Goal: Download file/media: Download file/media

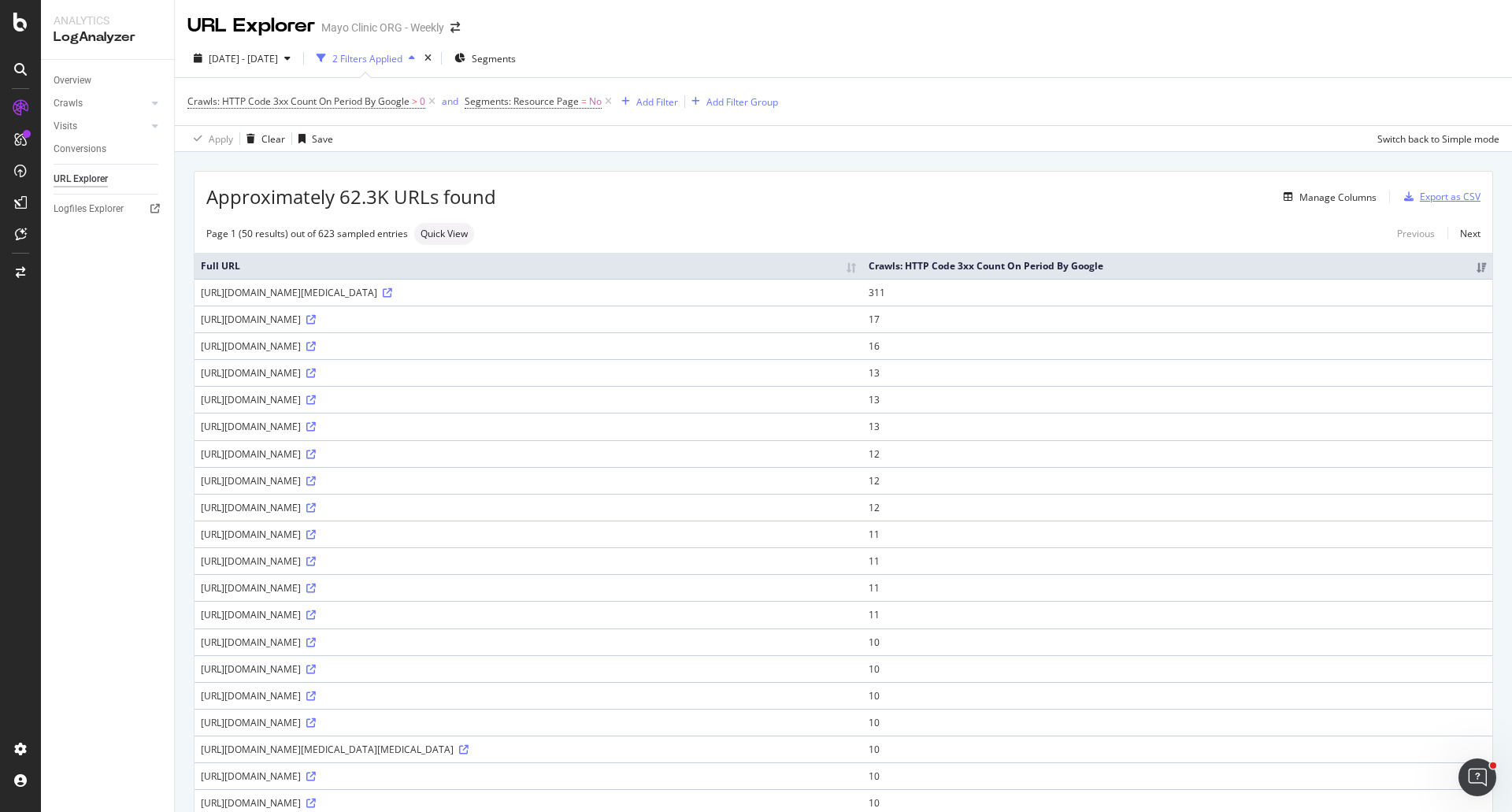
click at [1426, 196] on div "Export as CSV" at bounding box center [1450, 196] width 60 height 13
click at [237, 59] on span "[DATE] - [DATE]" at bounding box center [243, 59] width 69 height 13
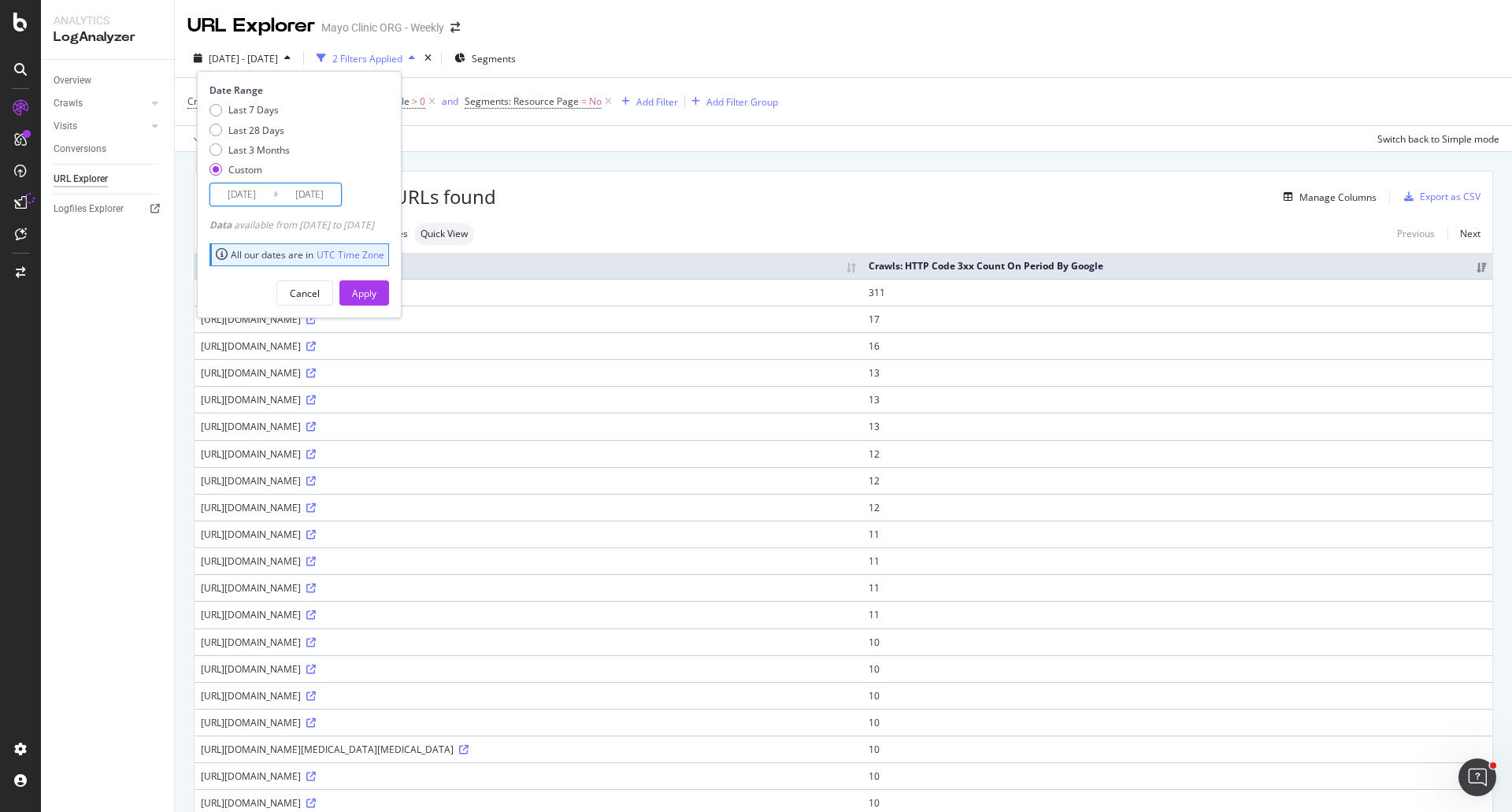
click at [237, 198] on input "[DATE]" at bounding box center [242, 194] width 63 height 22
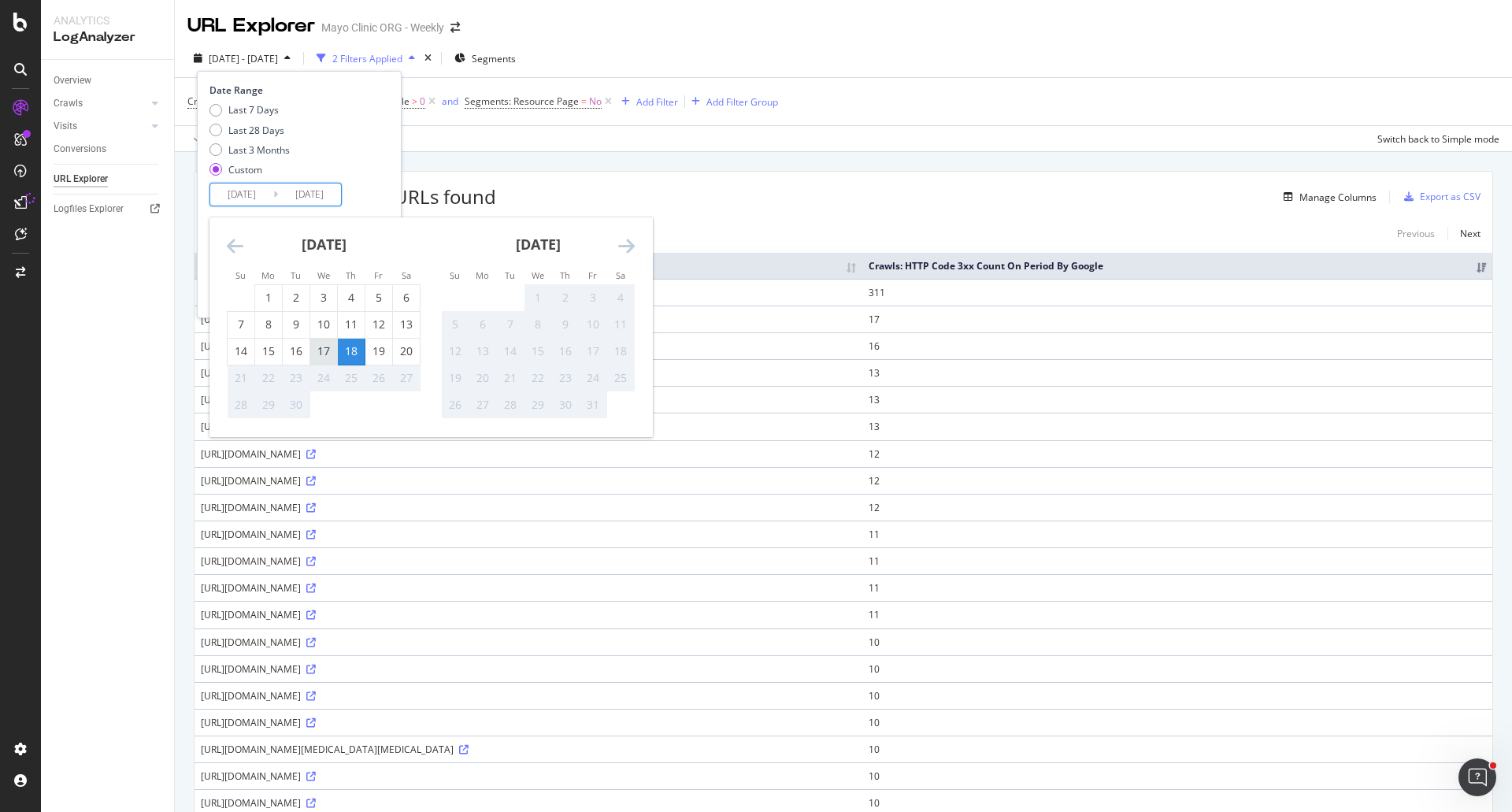
click at [315, 351] on div "17" at bounding box center [324, 351] width 26 height 16
type input "[DATE]"
click at [349, 351] on div "18" at bounding box center [351, 351] width 26 height 16
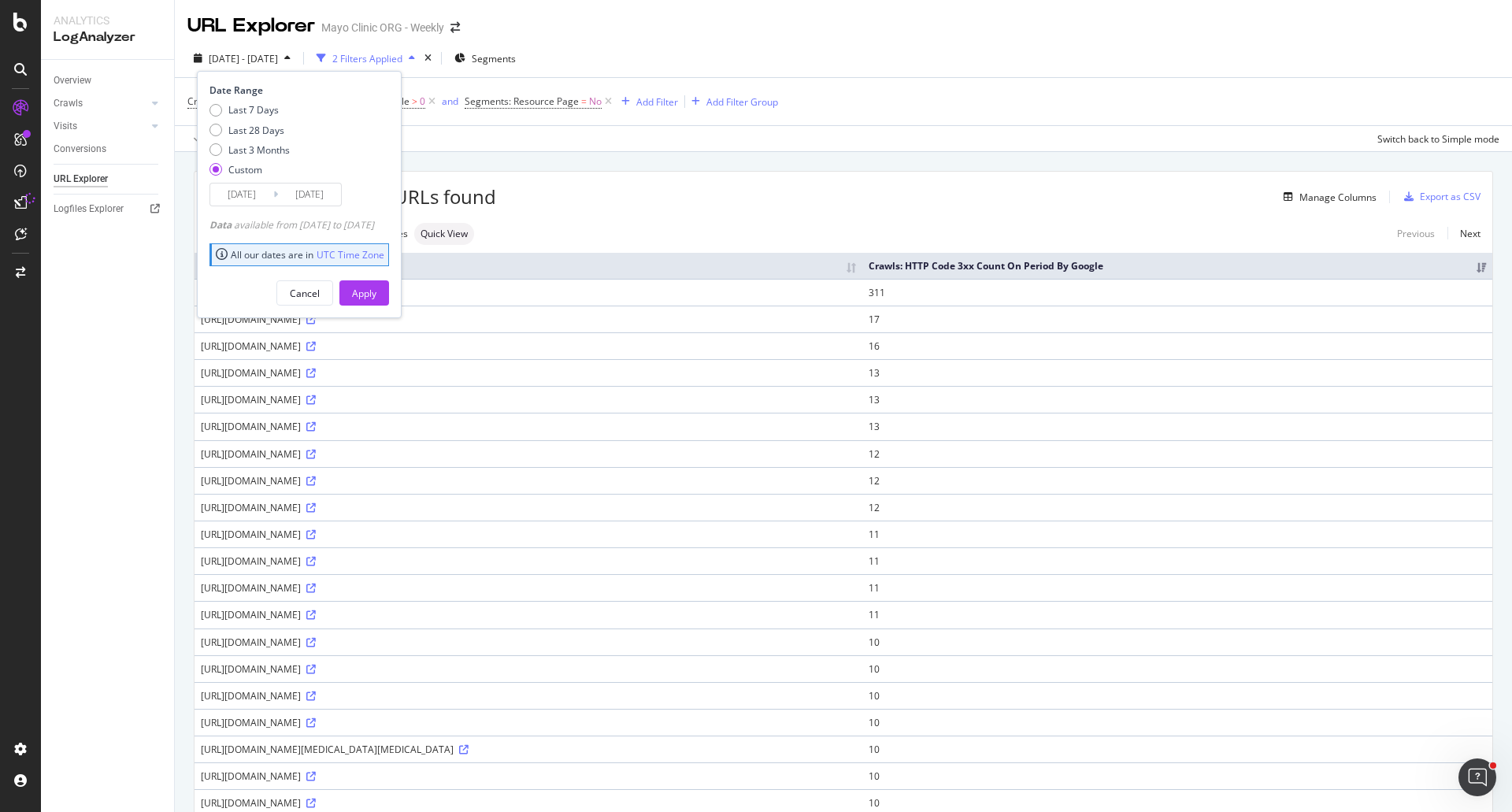
click at [313, 197] on input "[DATE]" at bounding box center [310, 194] width 63 height 22
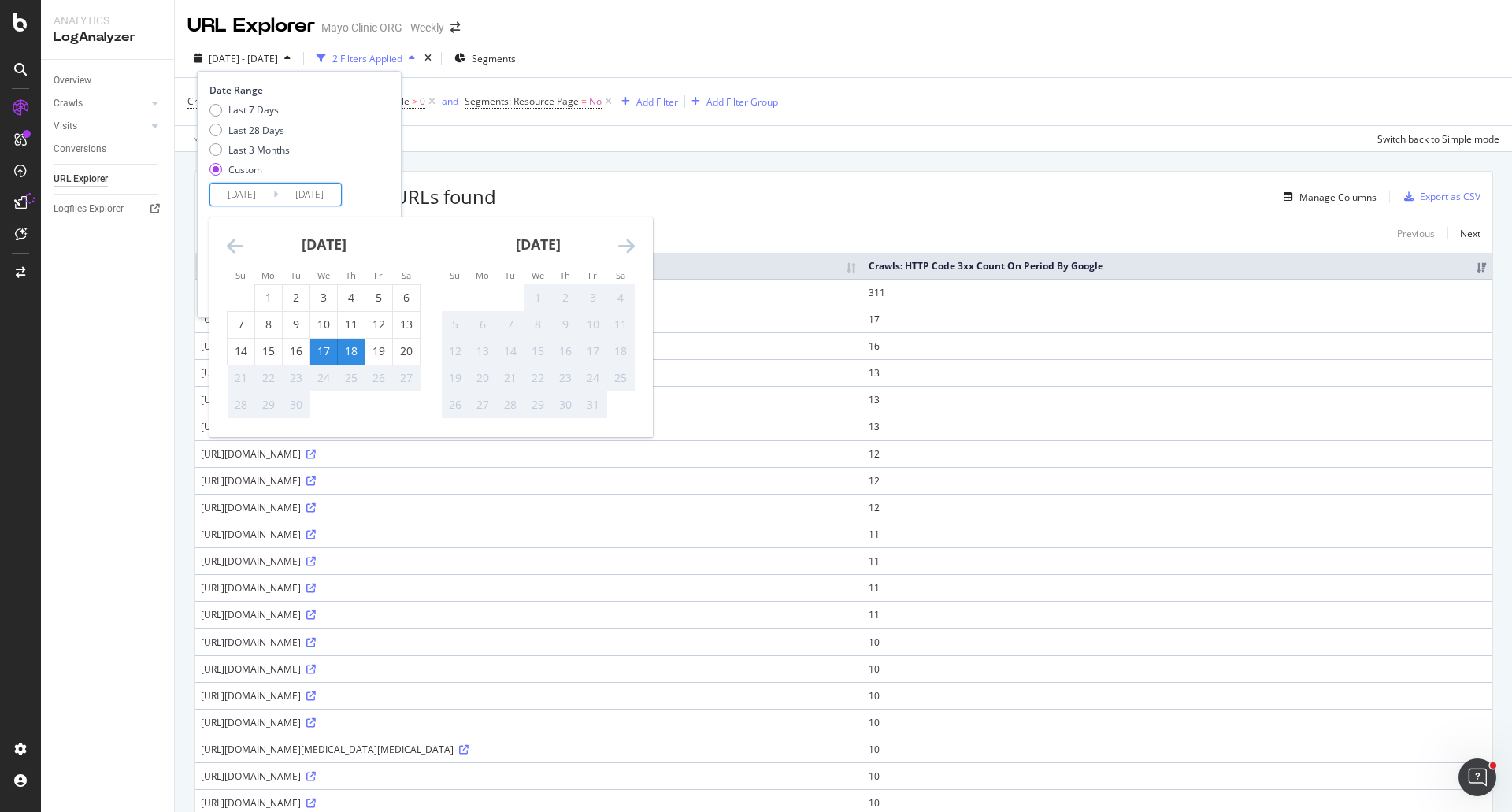
click at [326, 350] on div "17" at bounding box center [324, 351] width 26 height 16
type input "[DATE]"
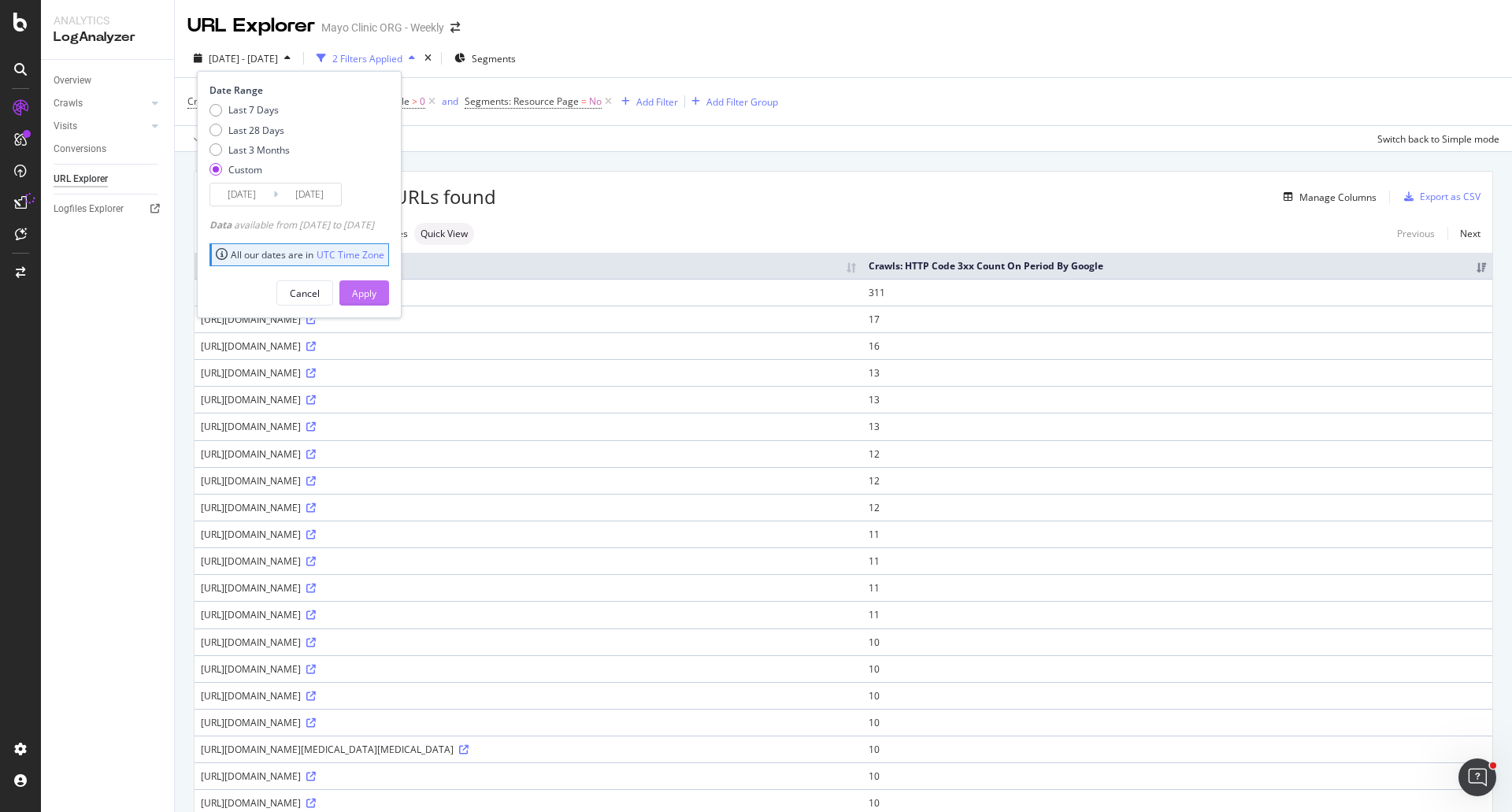
click at [377, 290] on div "Apply" at bounding box center [364, 294] width 25 height 13
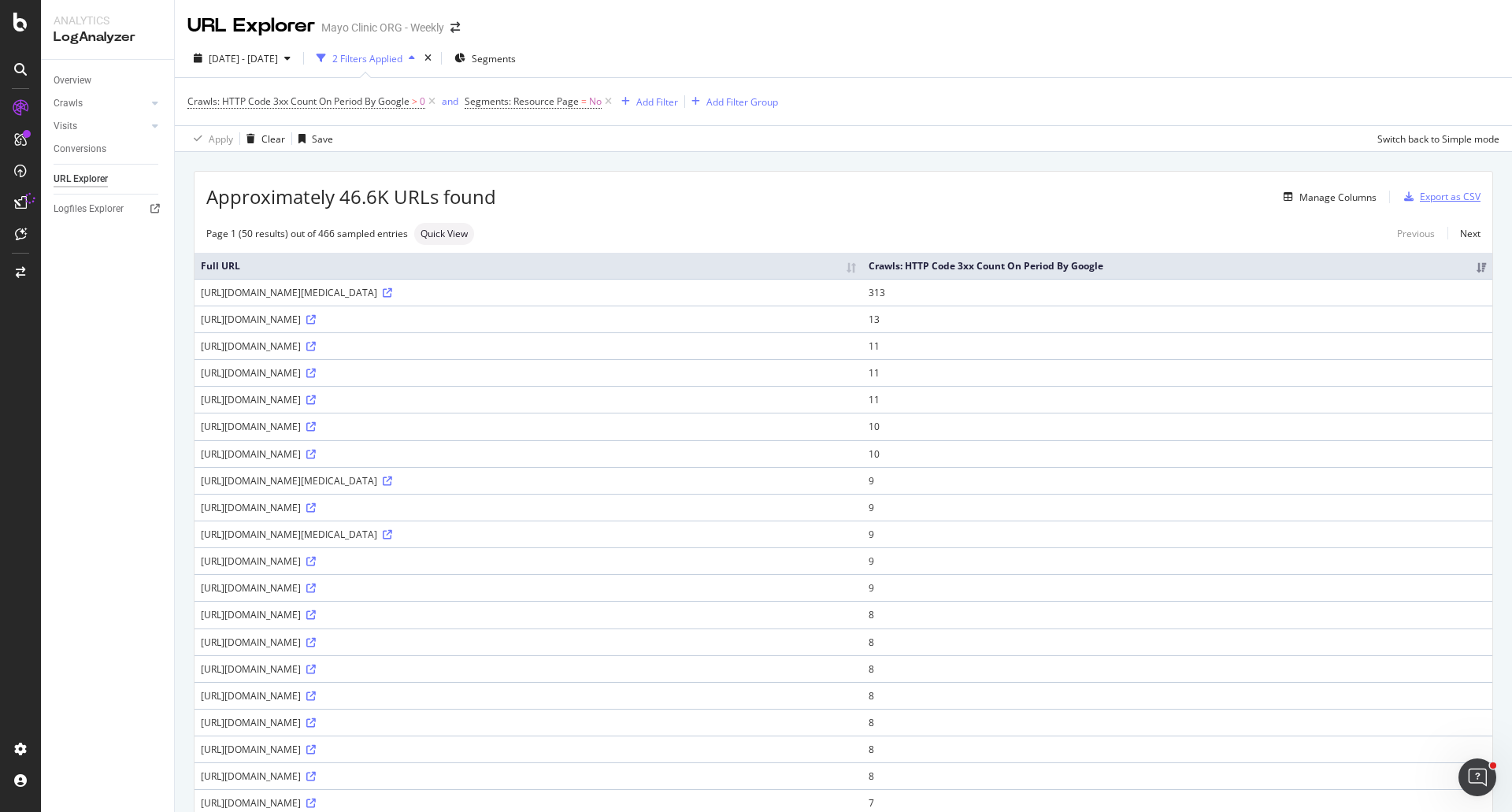
click at [1432, 194] on div "Export as CSV" at bounding box center [1450, 196] width 60 height 13
click at [16, 200] on icon at bounding box center [20, 202] width 12 height 12
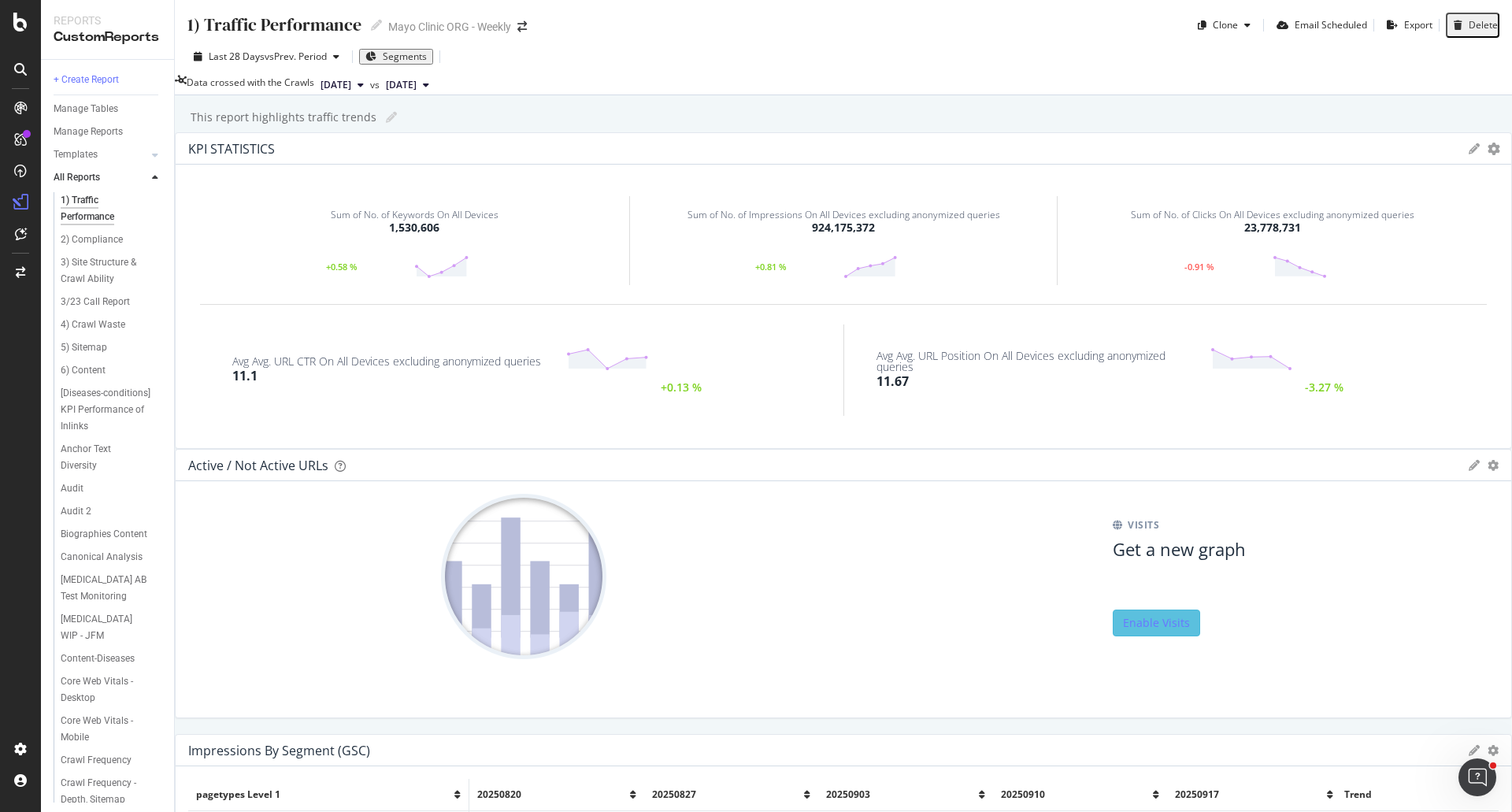
click at [1202, 128] on div "This report highlights traffic trends This report highlights traffic trends" at bounding box center [851, 117] width 1321 height 24
click at [90, 266] on div "DataExports" at bounding box center [89, 268] width 61 height 16
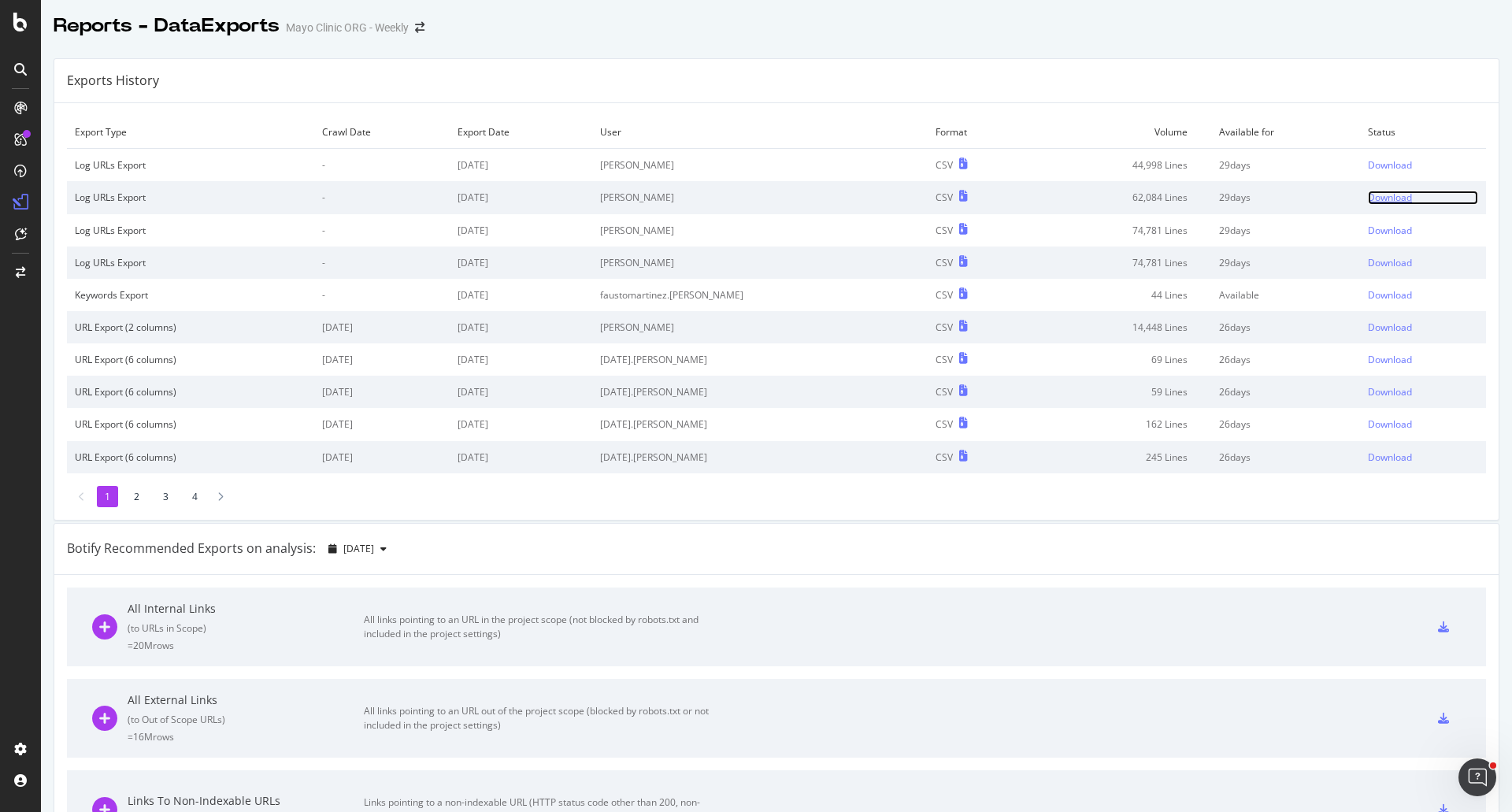
click at [1371, 195] on div "Download" at bounding box center [1389, 197] width 44 height 13
click at [1371, 165] on div "Download" at bounding box center [1389, 165] width 44 height 13
click at [1042, 64] on div "Exports History" at bounding box center [777, 81] width 1444 height 44
click at [1387, 164] on link "Download" at bounding box center [1422, 165] width 110 height 13
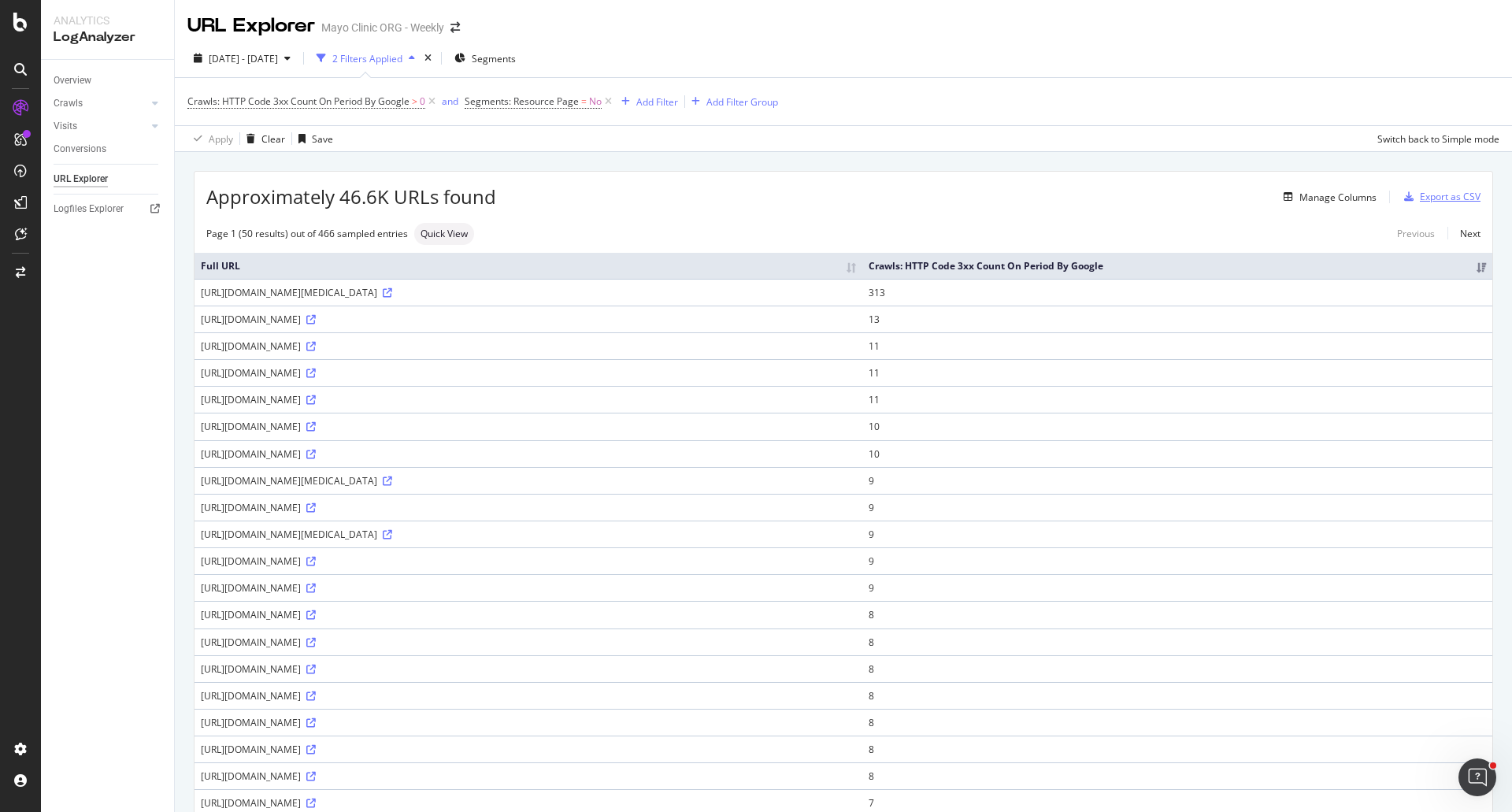
click at [1431, 201] on div "Export as CSV" at bounding box center [1450, 196] width 60 height 13
click at [238, 55] on span "[DATE] - [DATE]" at bounding box center [243, 59] width 69 height 13
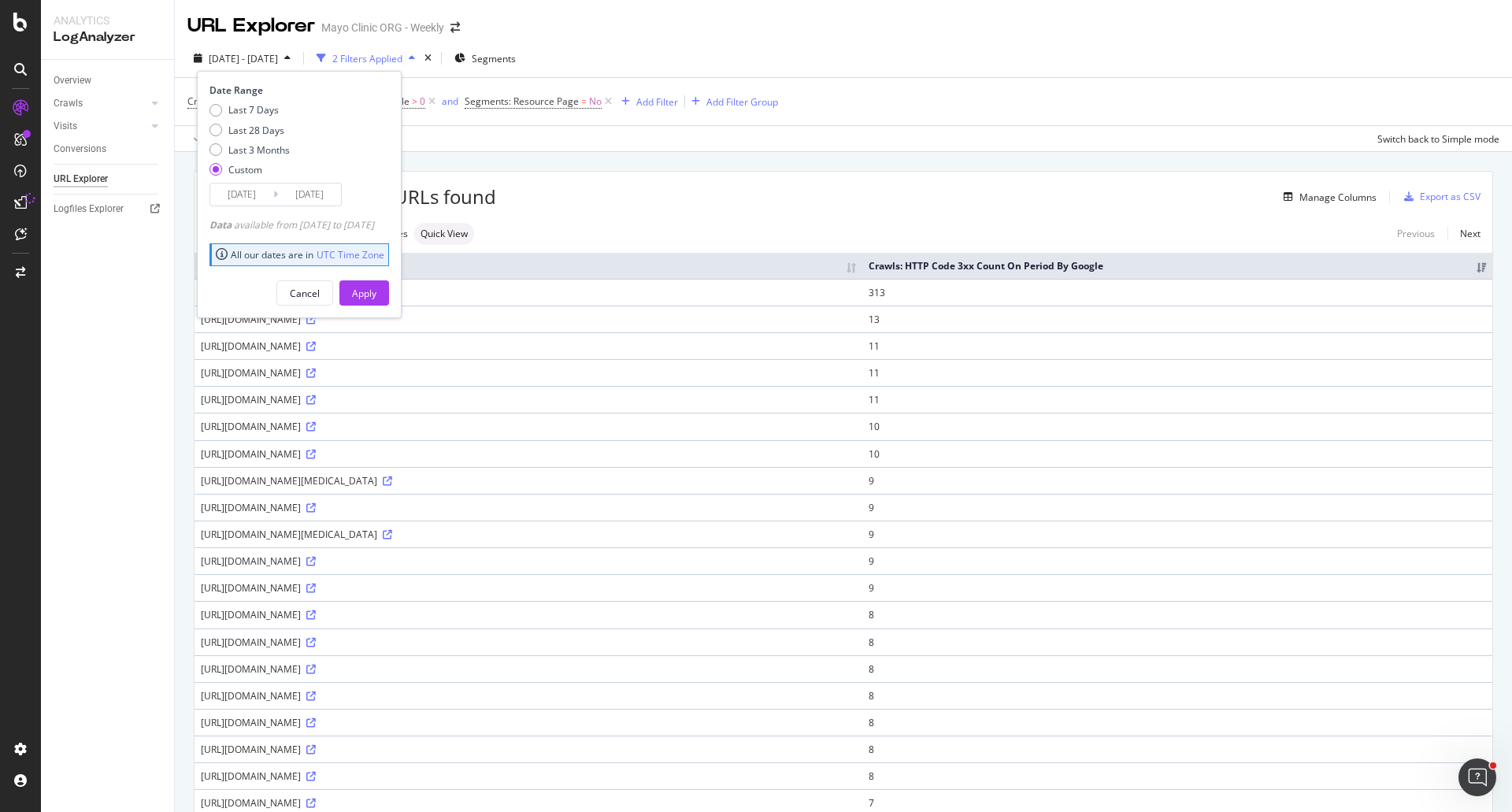
click at [256, 197] on input "[DATE]" at bounding box center [242, 194] width 63 height 22
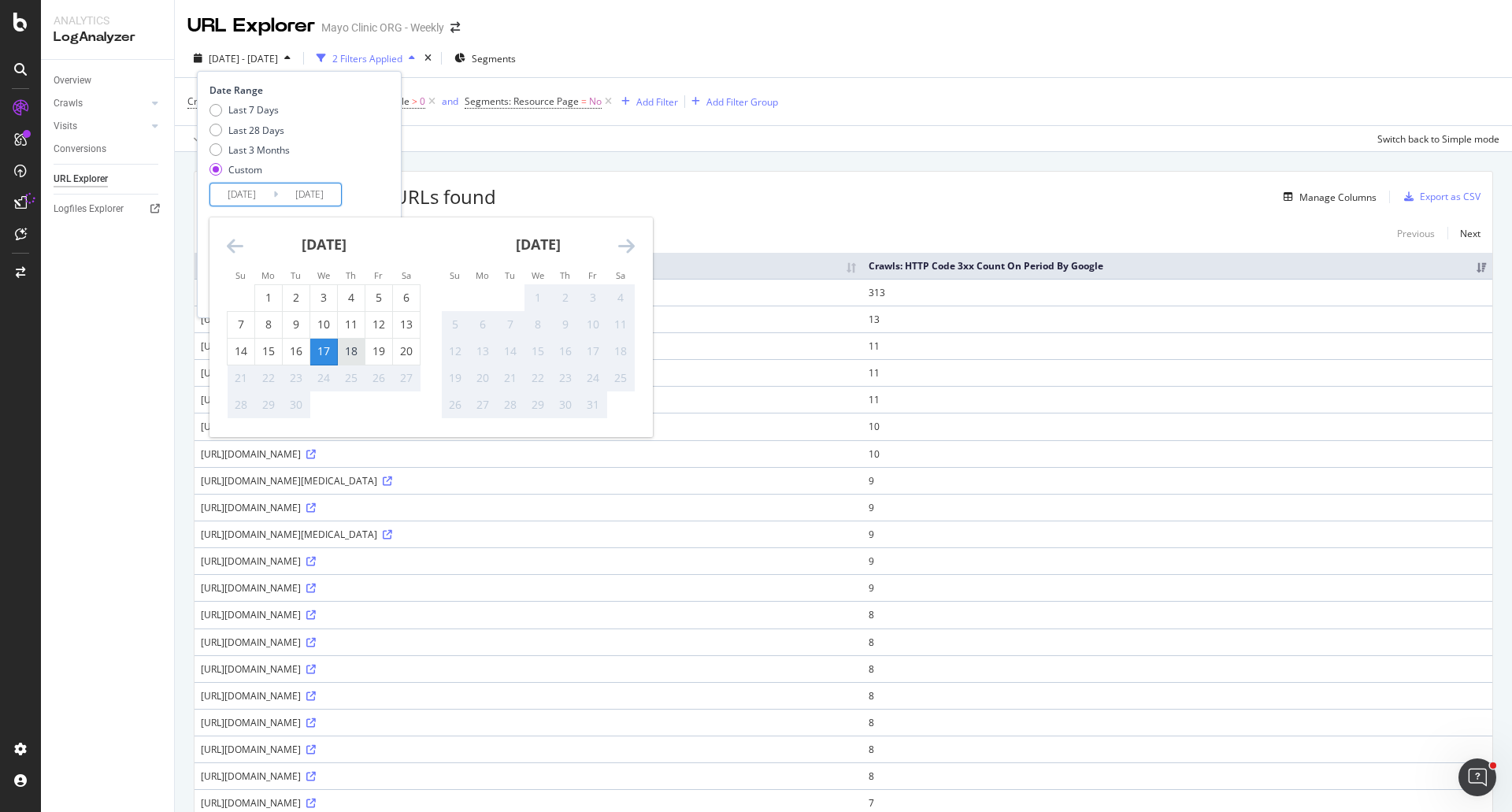
click at [345, 344] on div "18" at bounding box center [351, 351] width 26 height 16
type input "[DATE]"
click at [355, 354] on div "18" at bounding box center [351, 351] width 26 height 16
type input "[DATE]"
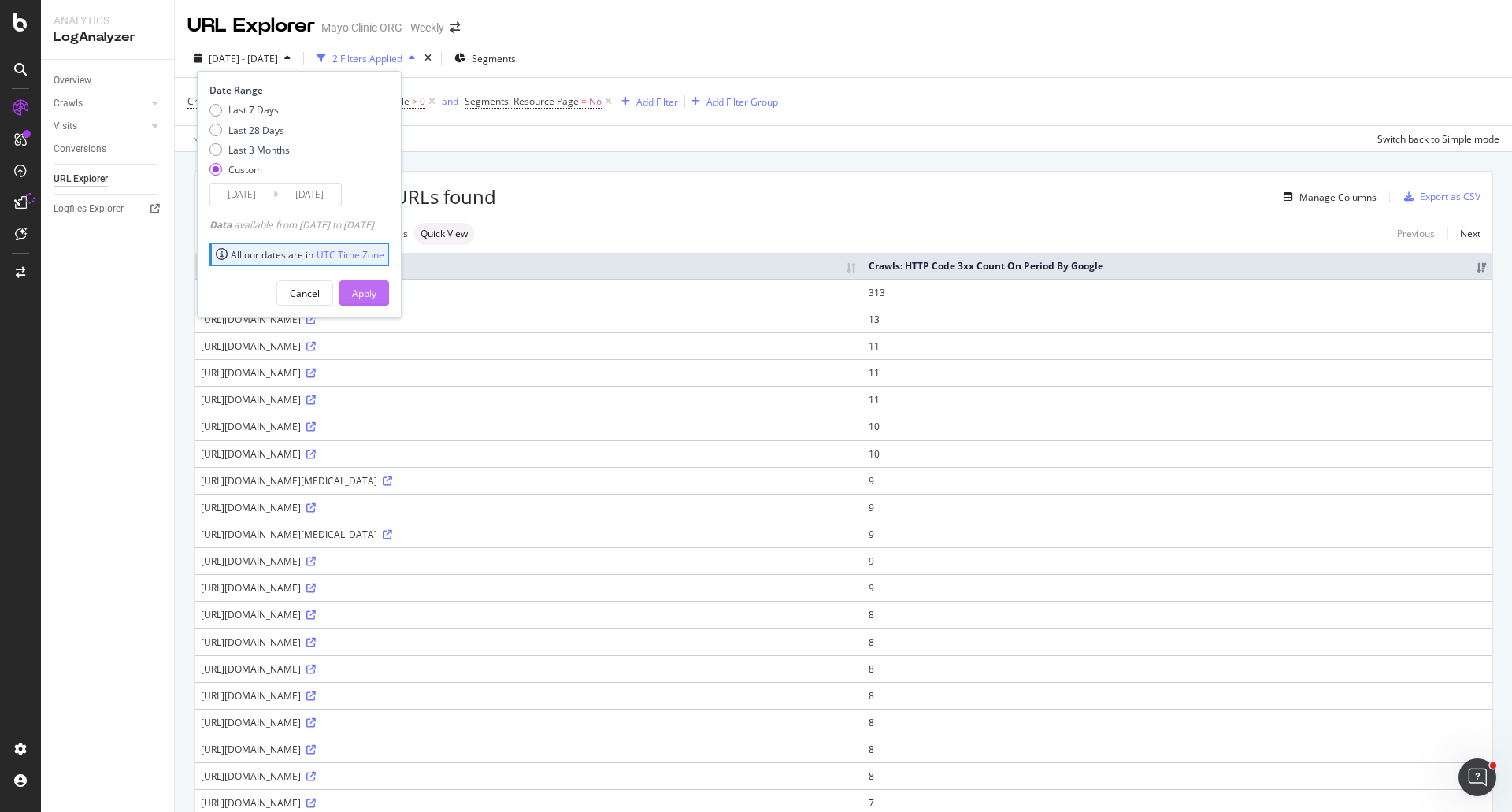
click at [377, 287] on div "Apply" at bounding box center [364, 294] width 25 height 13
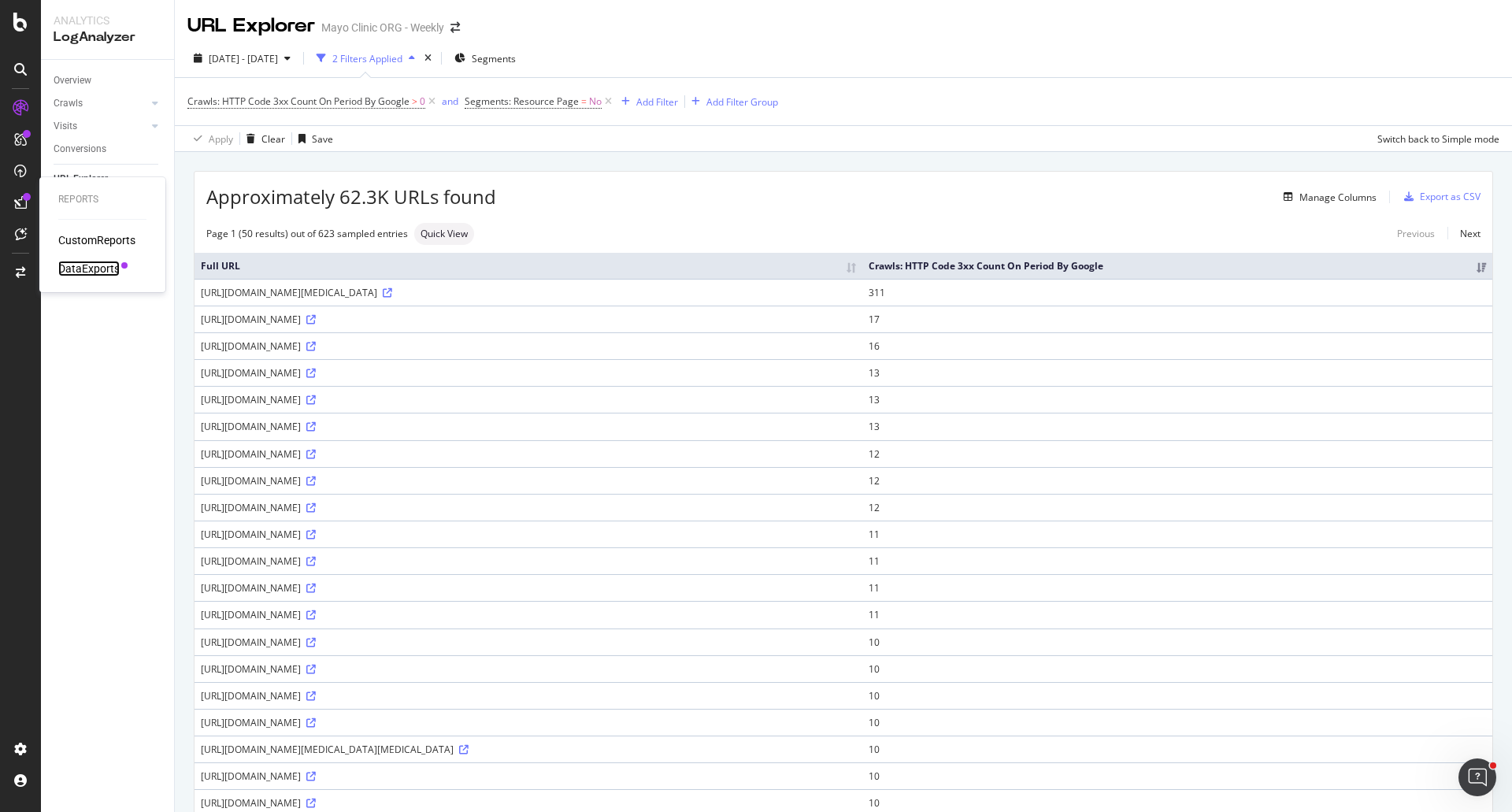
click at [79, 263] on div "DataExports" at bounding box center [89, 268] width 61 height 16
click at [1441, 193] on div "Export as CSV" at bounding box center [1450, 196] width 60 height 13
click at [102, 269] on div "DataExports" at bounding box center [89, 268] width 61 height 16
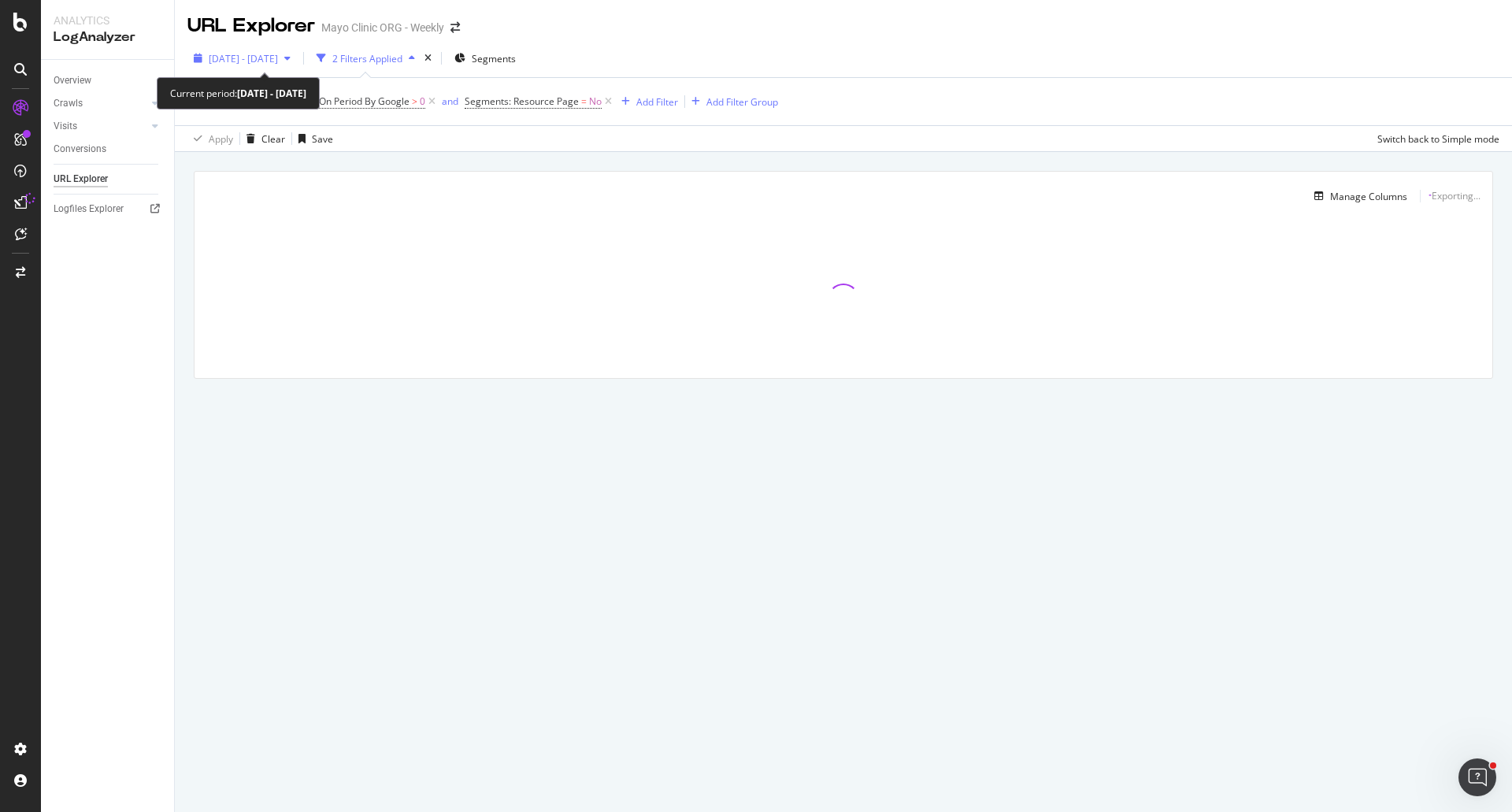
click at [211, 59] on span "[DATE] - [DATE]" at bounding box center [243, 59] width 69 height 13
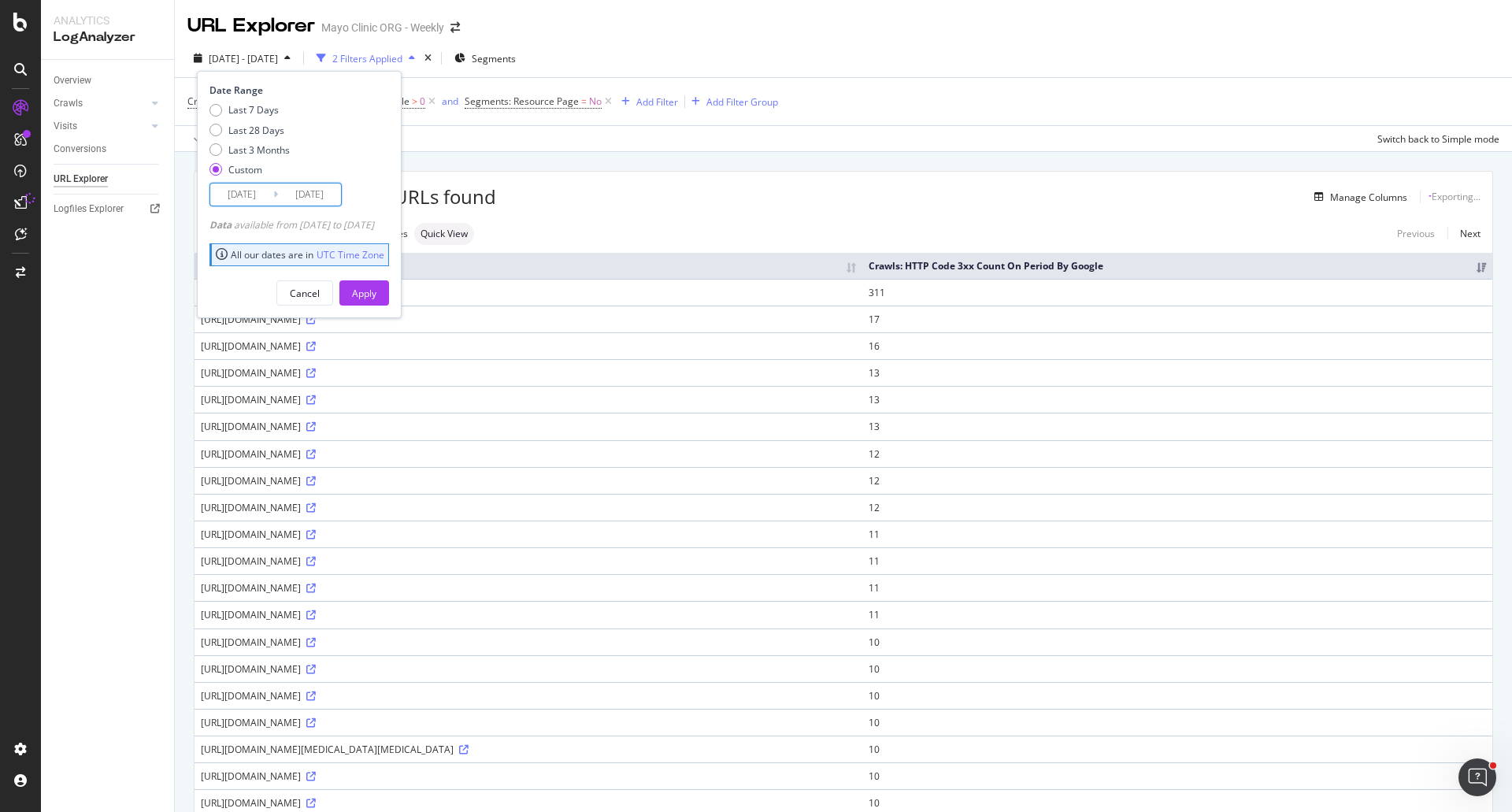
click at [234, 194] on input "[DATE]" at bounding box center [242, 194] width 63 height 22
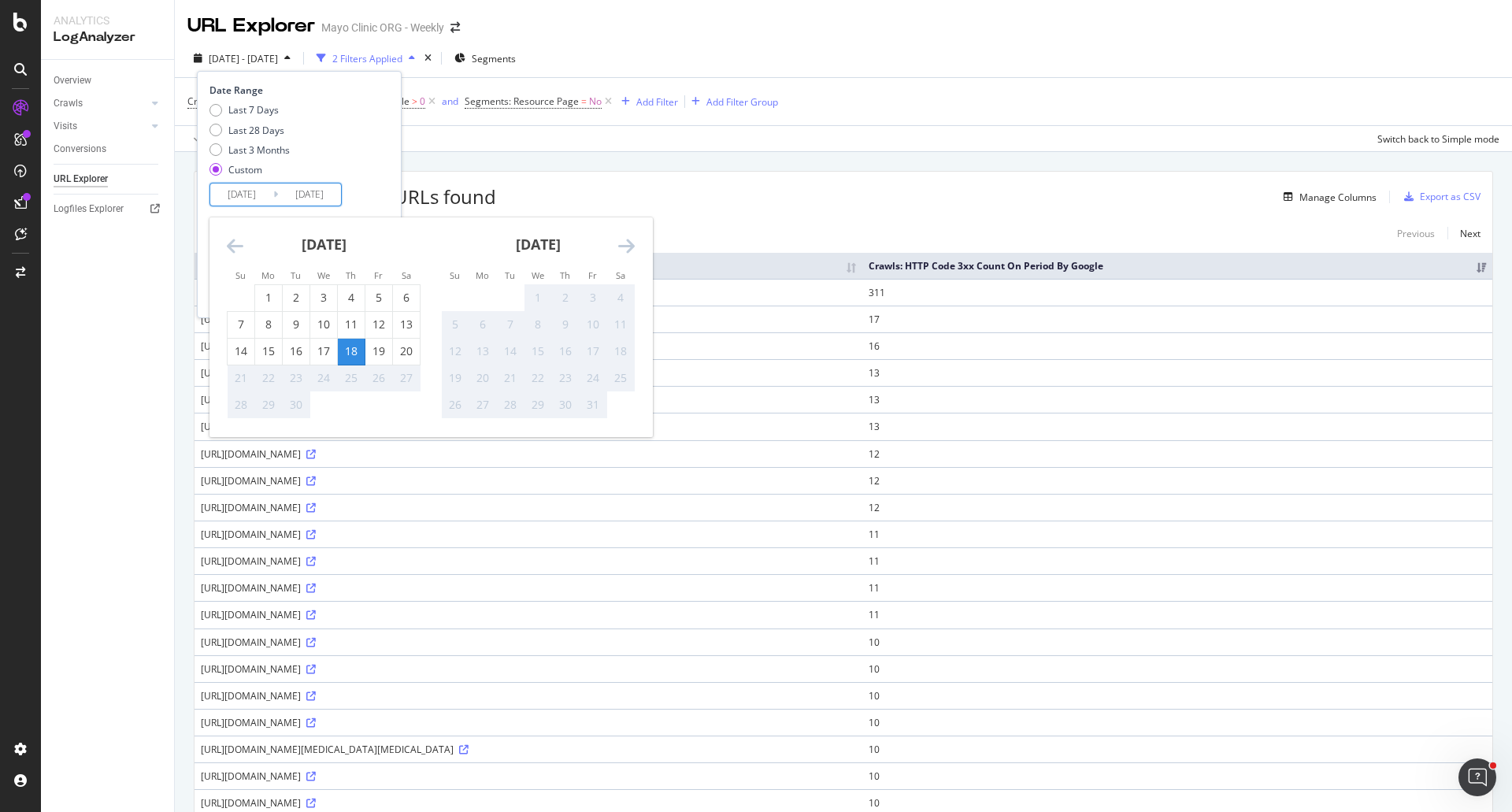
click at [645, 179] on div "Approximately 62.3K URLs found Manage Columns Export as CSV" at bounding box center [843, 191] width 1298 height 39
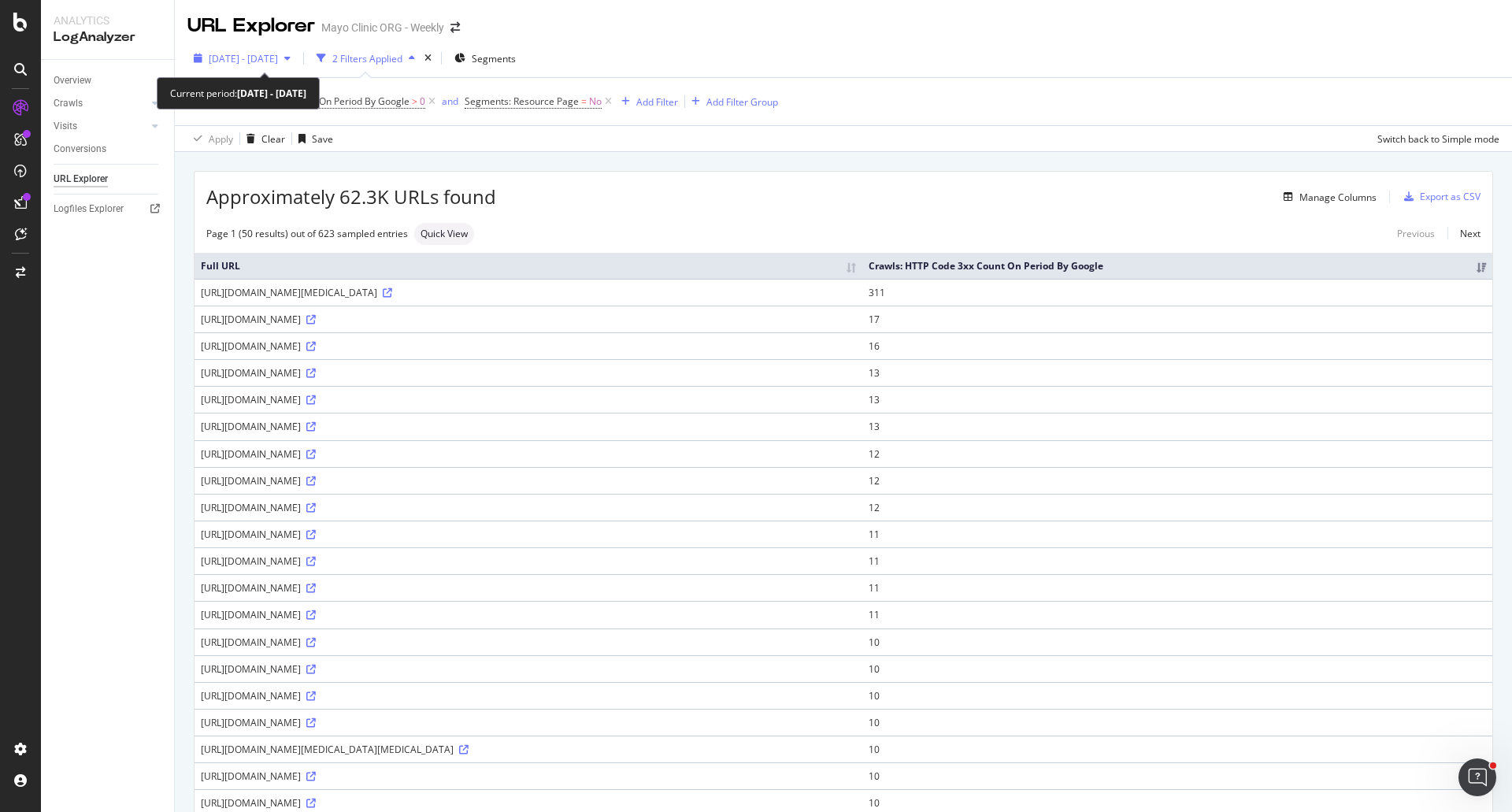
click at [230, 59] on span "[DATE] - [DATE]" at bounding box center [243, 59] width 69 height 13
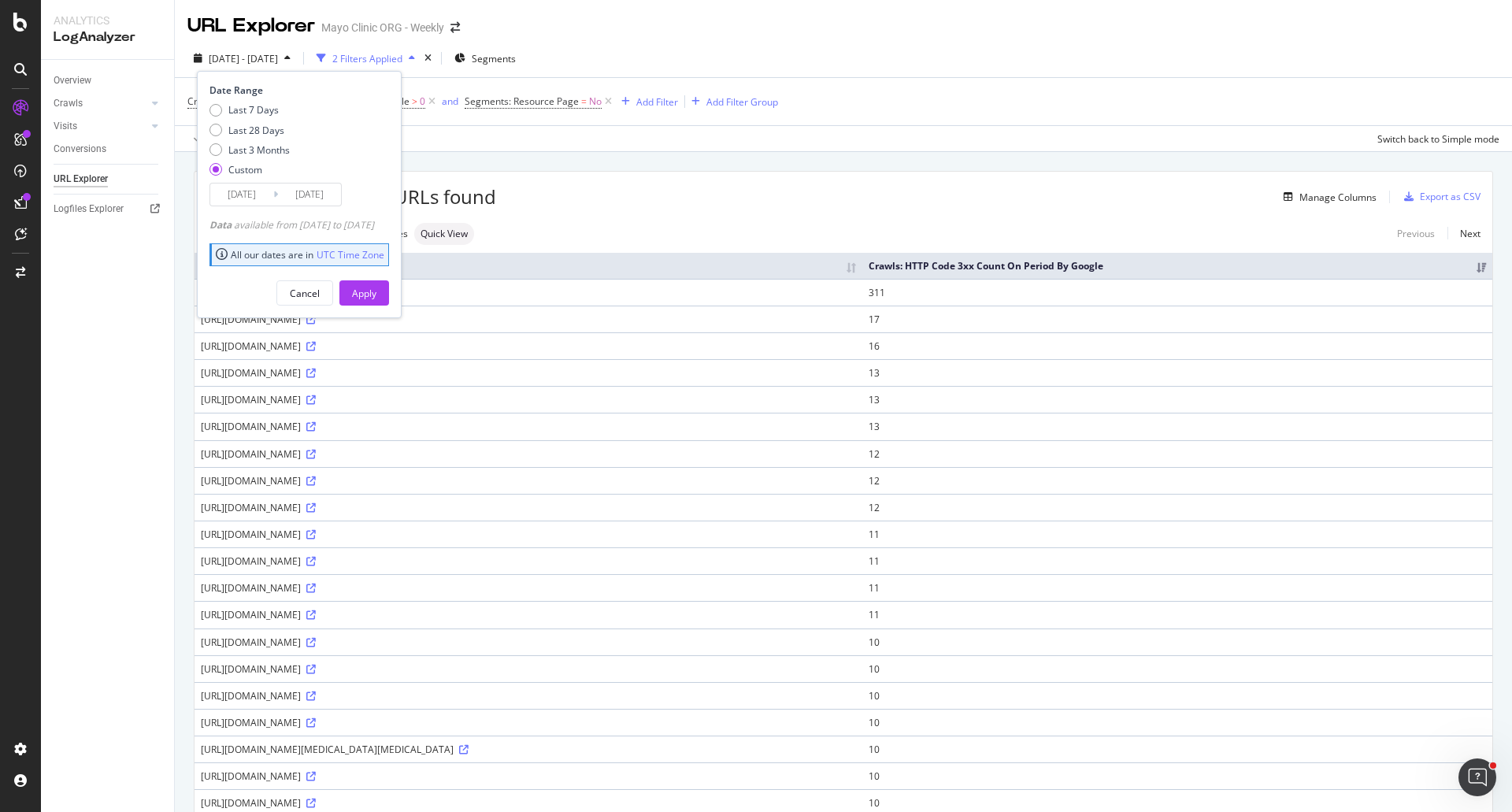
click at [240, 191] on input "[DATE]" at bounding box center [242, 194] width 63 height 22
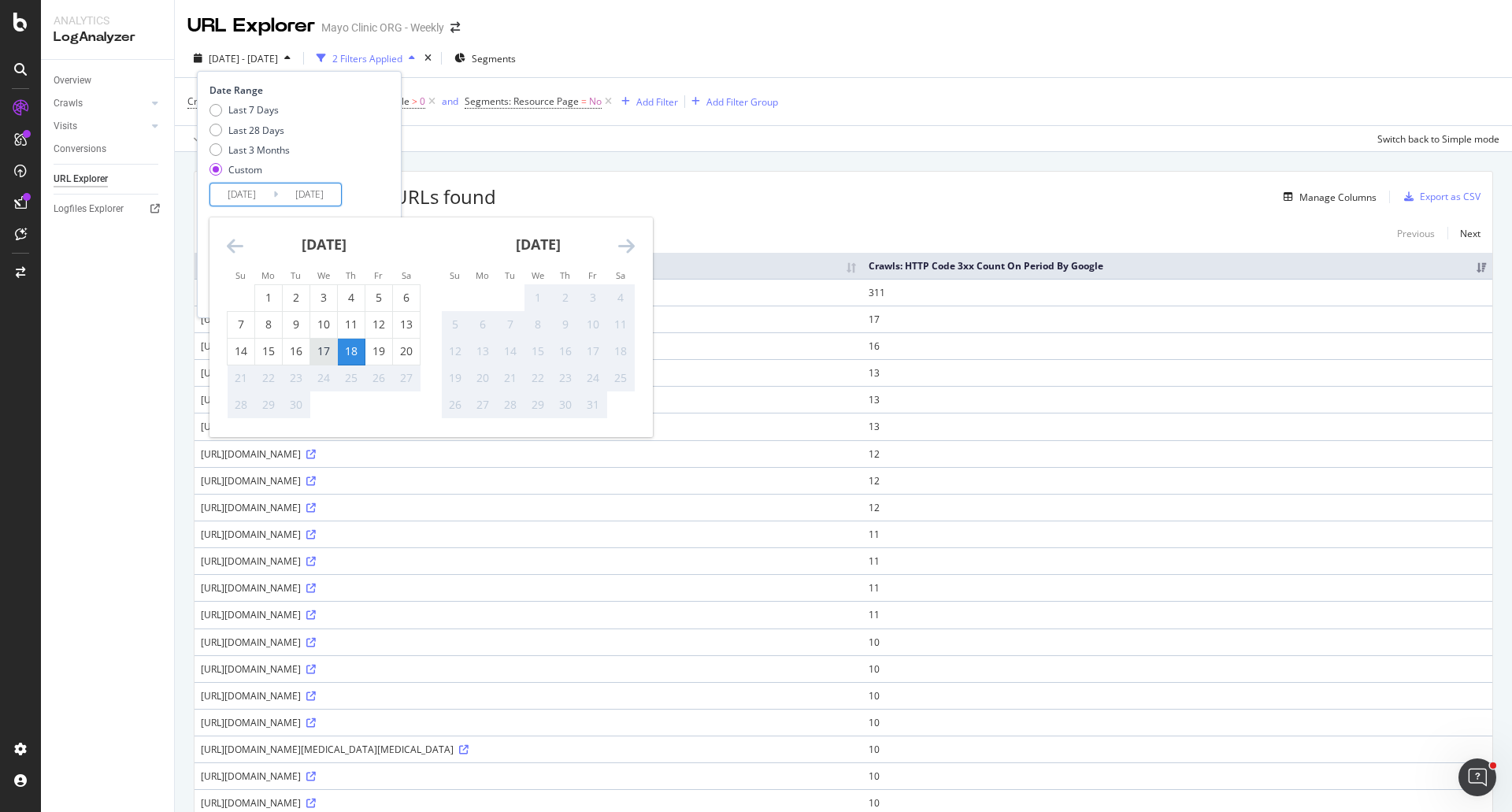
click at [319, 350] on div "17" at bounding box center [324, 351] width 26 height 16
type input "[DATE]"
click at [324, 349] on div "17" at bounding box center [324, 351] width 26 height 16
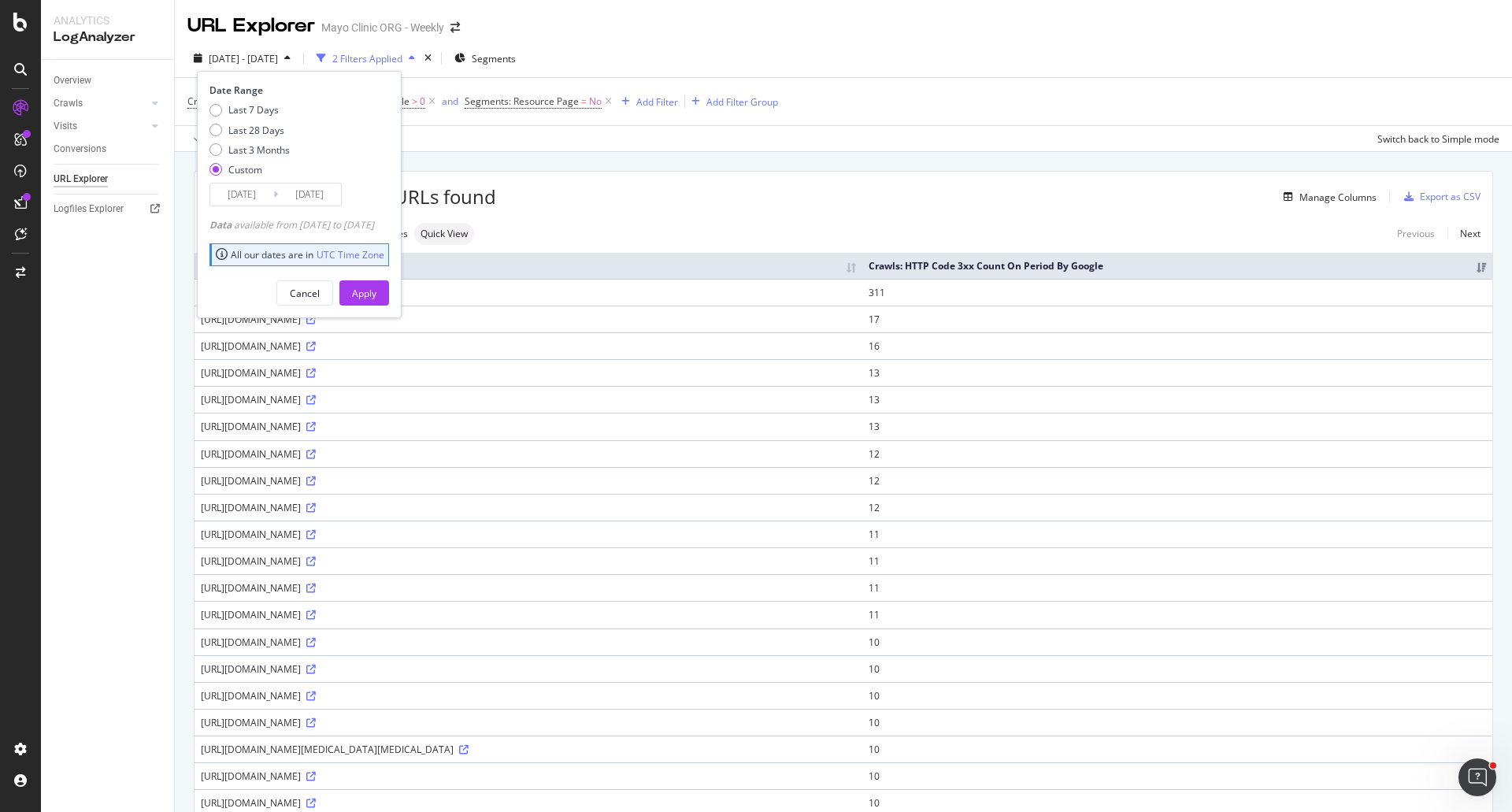
type input "[DATE]"
click at [377, 283] on div "Apply" at bounding box center [364, 293] width 25 height 24
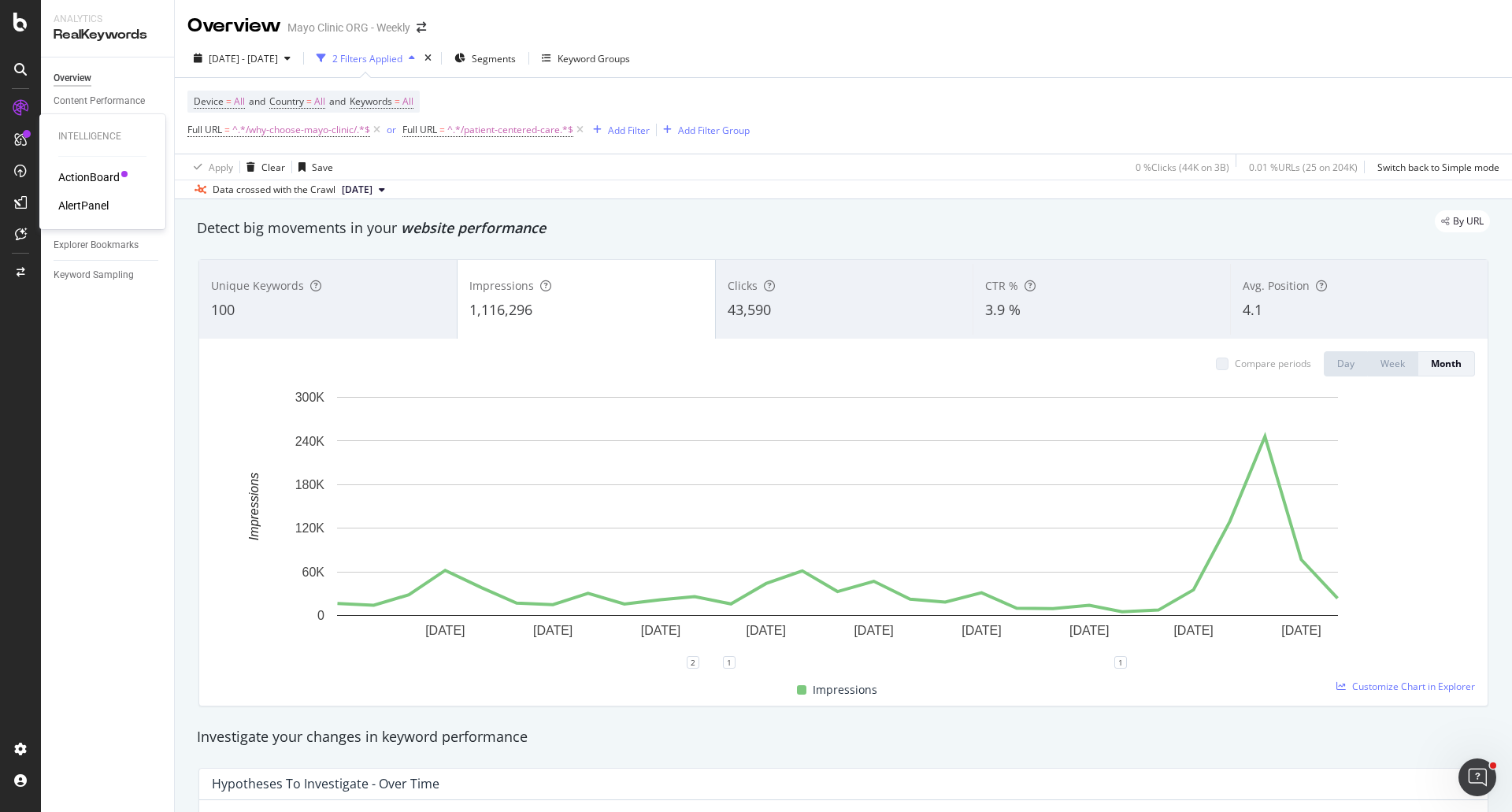
scroll to position [2366, 0]
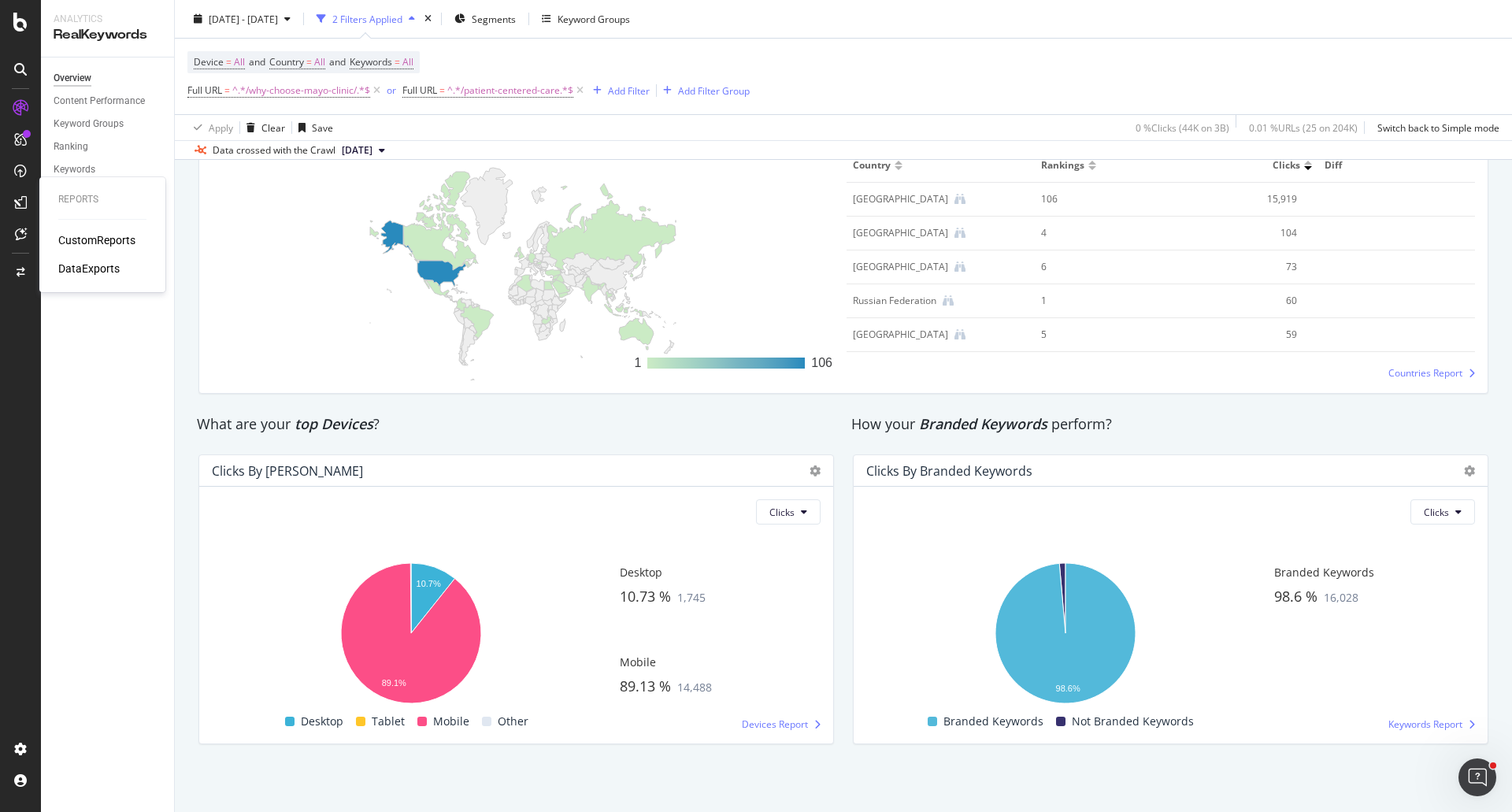
click at [79, 266] on div "DataExports" at bounding box center [89, 268] width 61 height 16
